Goal: Information Seeking & Learning: Learn about a topic

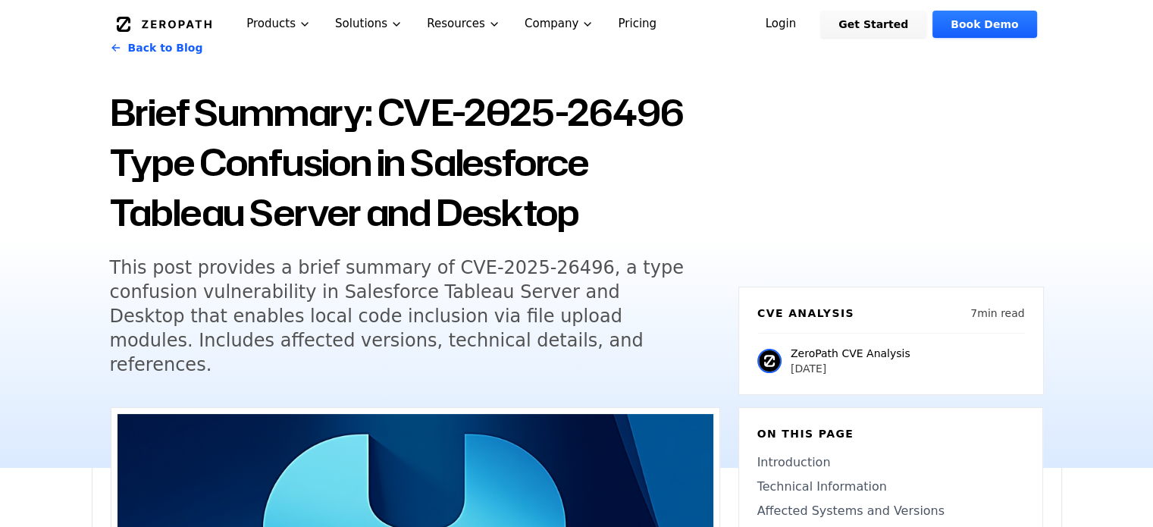
scroll to position [227, 0]
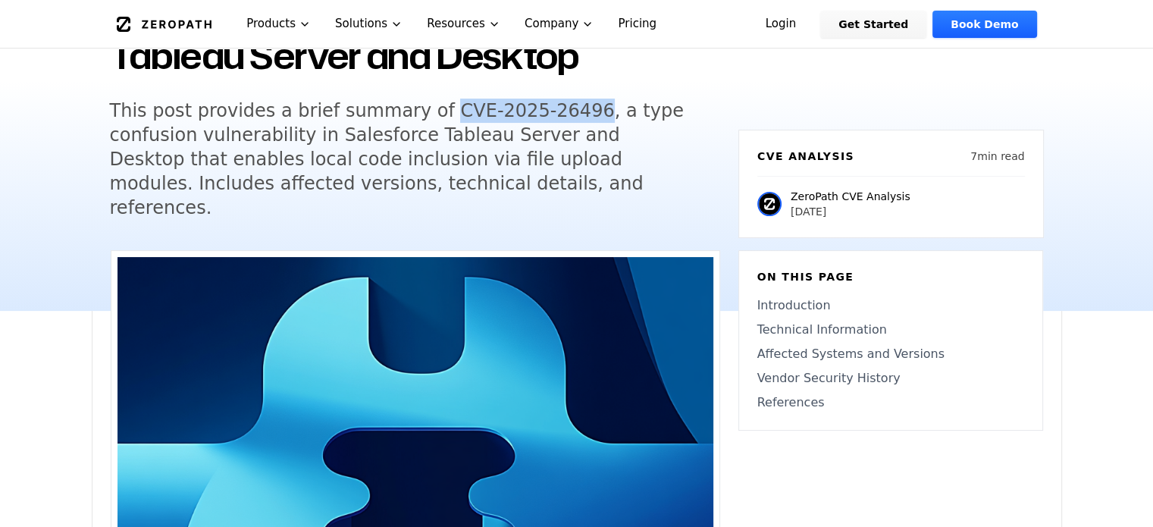
drag, startPoint x: 418, startPoint y: 117, endPoint x: 547, endPoint y: 114, distance: 128.9
click at [547, 114] on h5 "This post provides a brief summary of CVE-2025-26496, a type confusion vulnerab…" at bounding box center [401, 159] width 582 height 121
copy h5 "CVE-2025-26496"
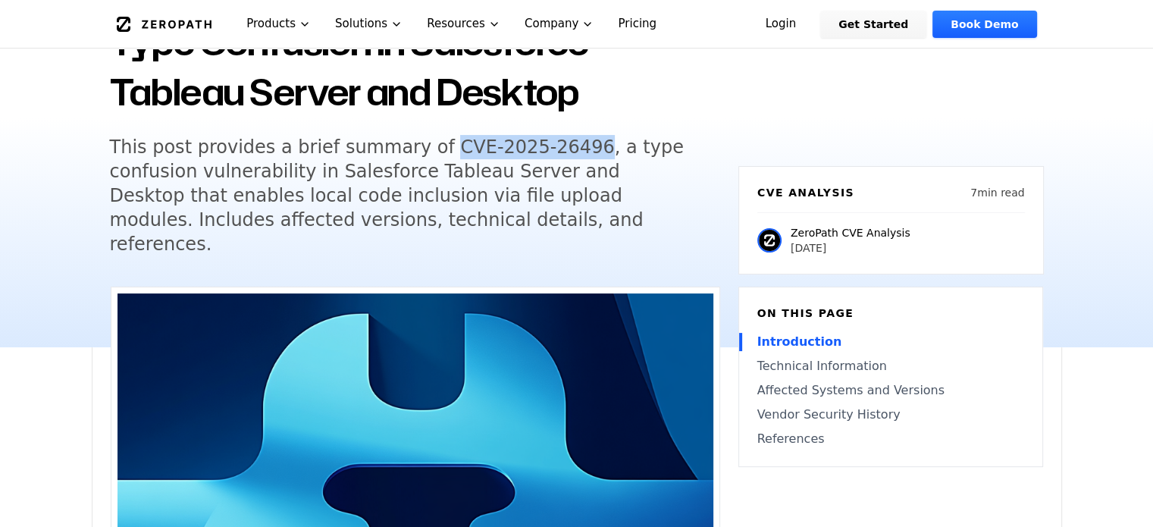
scroll to position [0, 0]
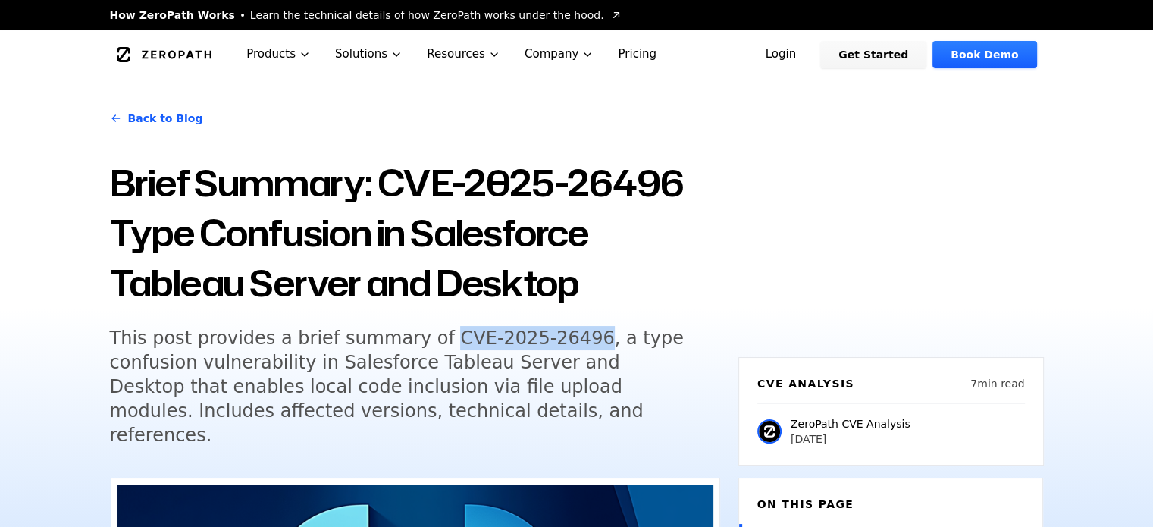
copy h5 "CVE-2025-26496"
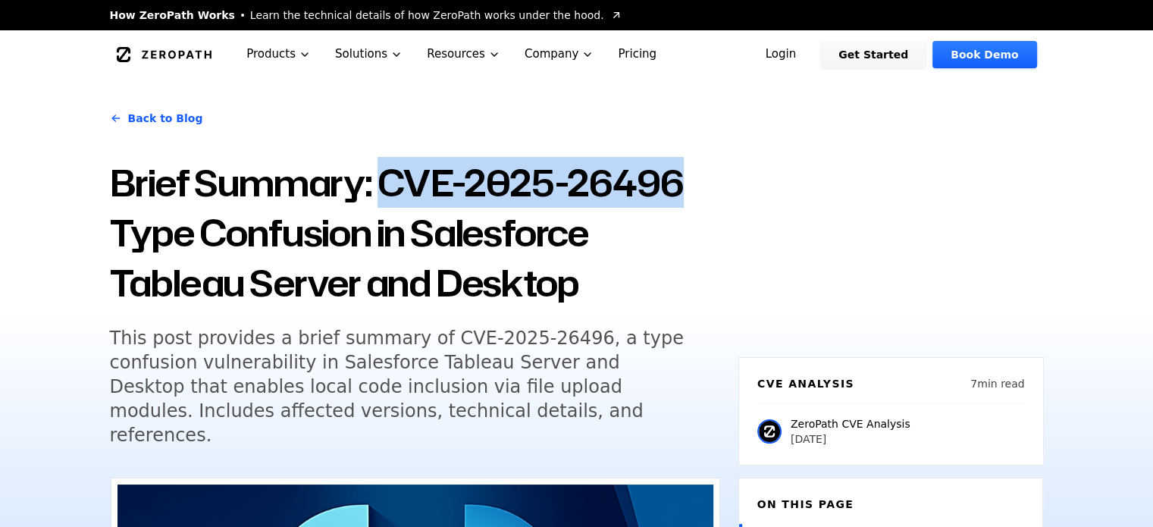
drag, startPoint x: 384, startPoint y: 181, endPoint x: 680, endPoint y: 172, distance: 295.7
click at [680, 172] on h1 "Brief Summary: CVE-2025-26496 Type Confusion in Salesforce Tableau Server and D…" at bounding box center [415, 233] width 610 height 150
copy h1 "CVE-2025-26496"
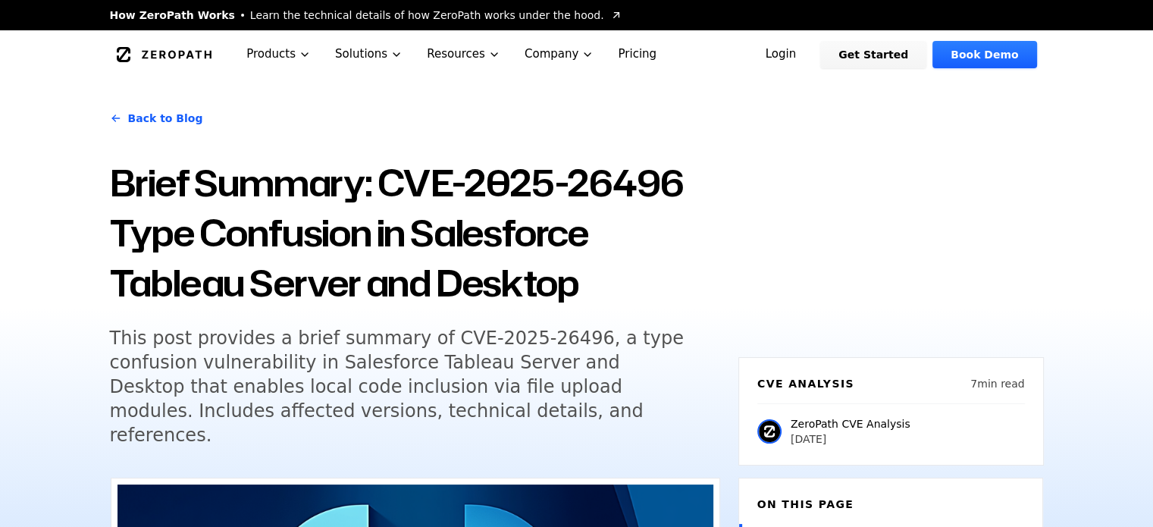
click at [1131, 484] on div "Back to Blog Brief Summary: CVE-2025-26496 Type Confusion in Salesforce Tableau…" at bounding box center [576, 308] width 1153 height 459
